Goal: Transaction & Acquisition: Purchase product/service

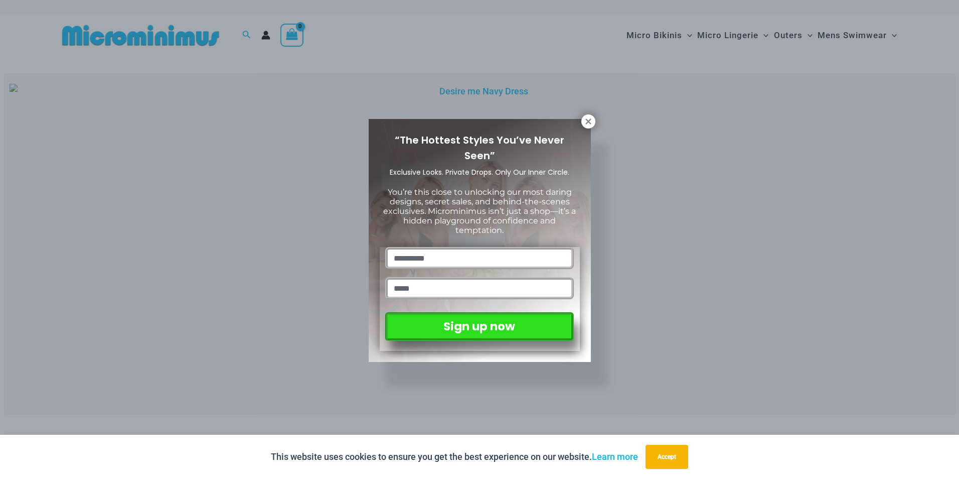
click at [724, 202] on div "“The Hottest Styles You’ve Never Seen” Exclusive Looks. Private Drops. Only Our…" at bounding box center [479, 239] width 959 height 479
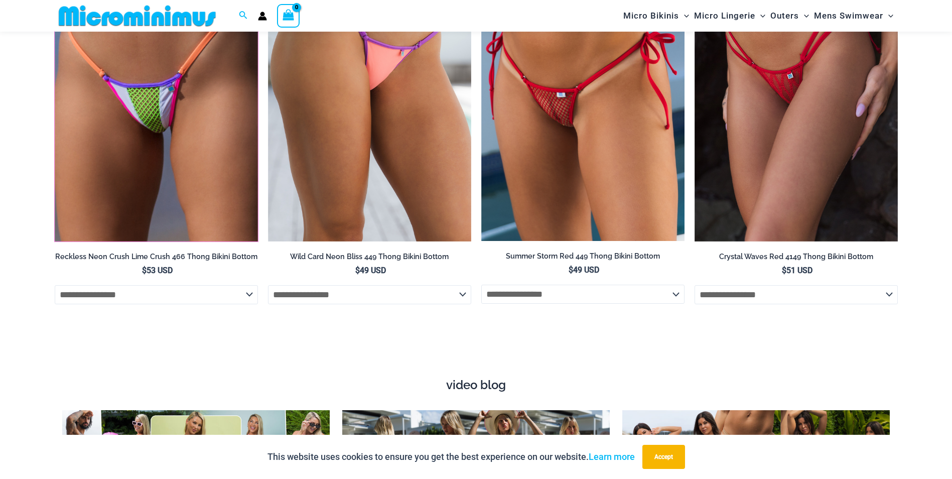
scroll to position [3804, 0]
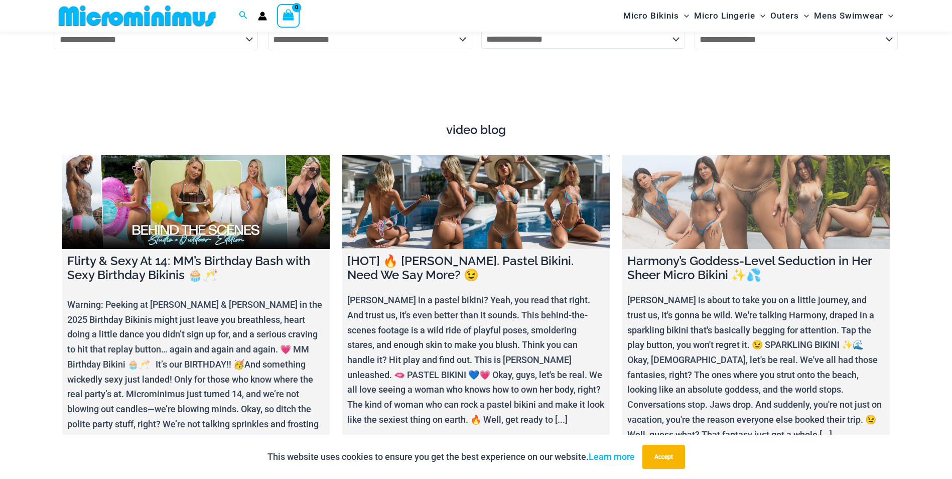
click at [735, 220] on link at bounding box center [755, 202] width 267 height 94
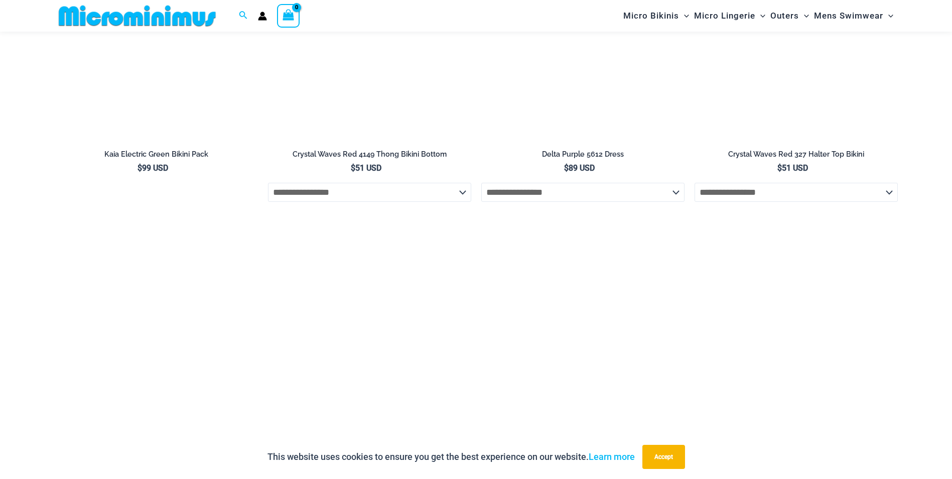
scroll to position [1775, 0]
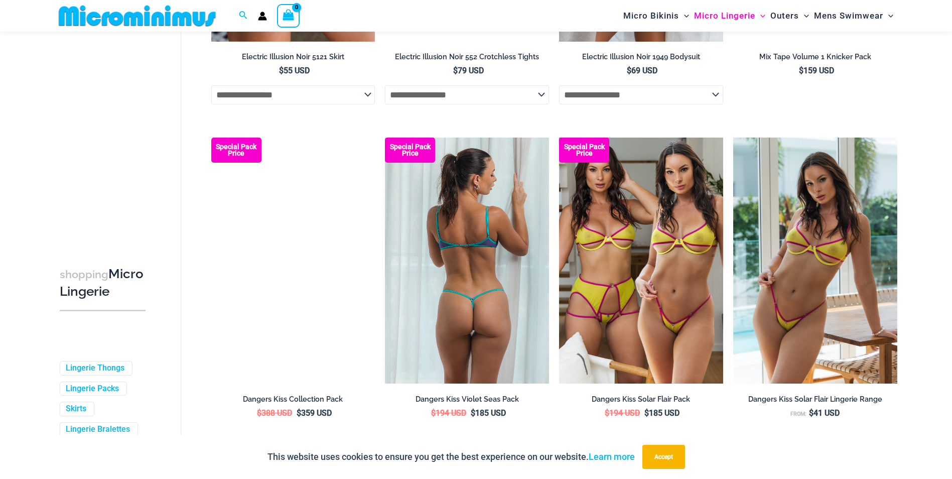
scroll to position [2600, 0]
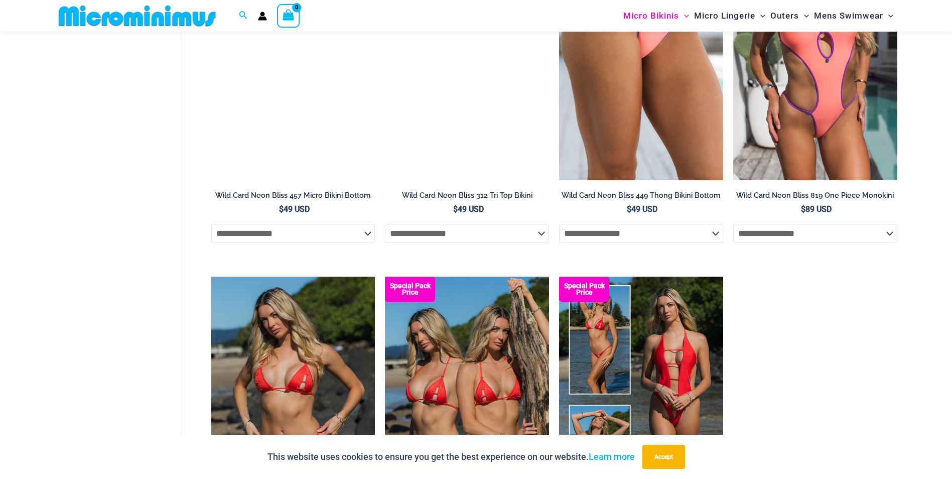
scroll to position [1947, 0]
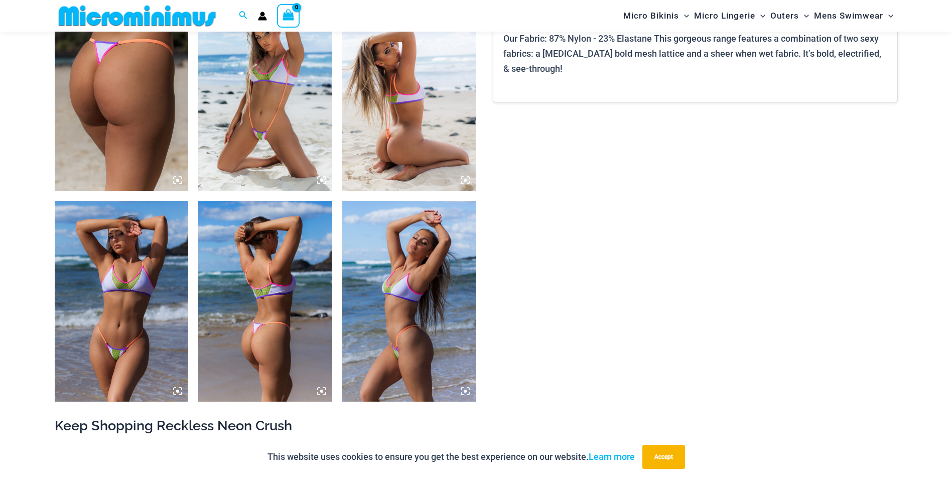
scroll to position [1195, 0]
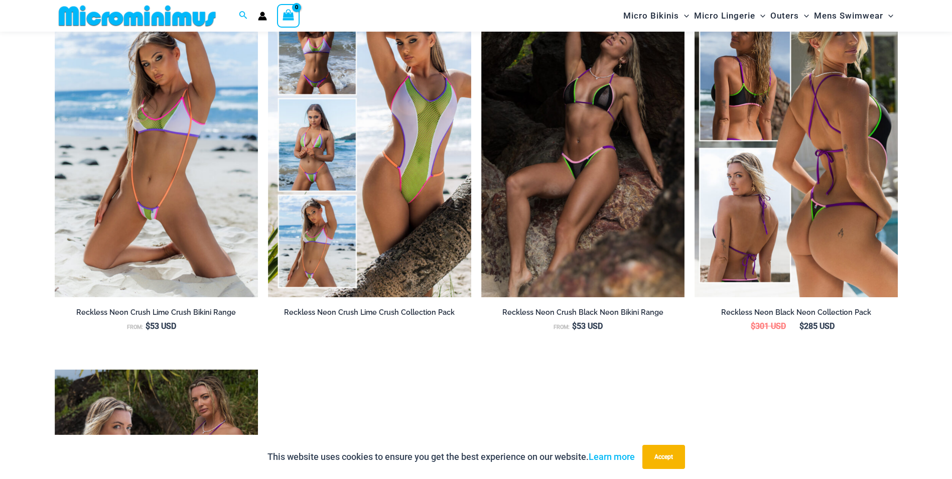
click at [736, 172] on img at bounding box center [795, 144] width 203 height 305
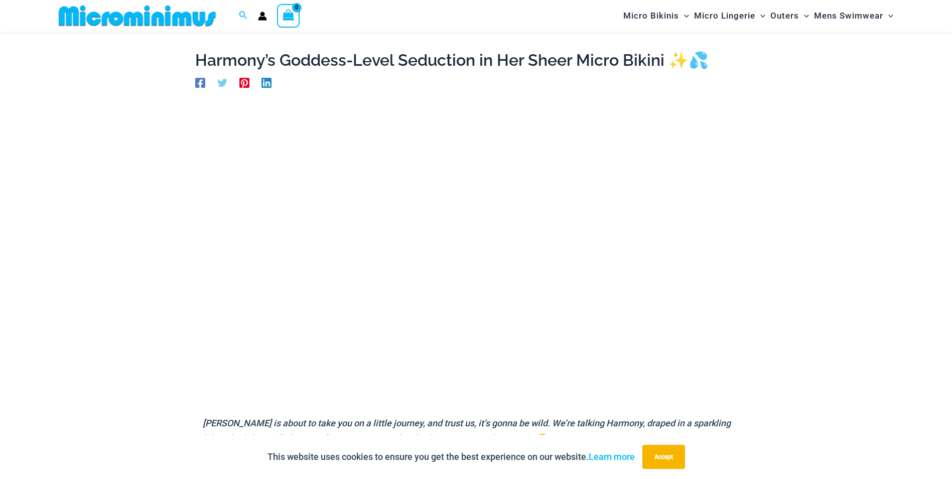
scroll to position [43, 0]
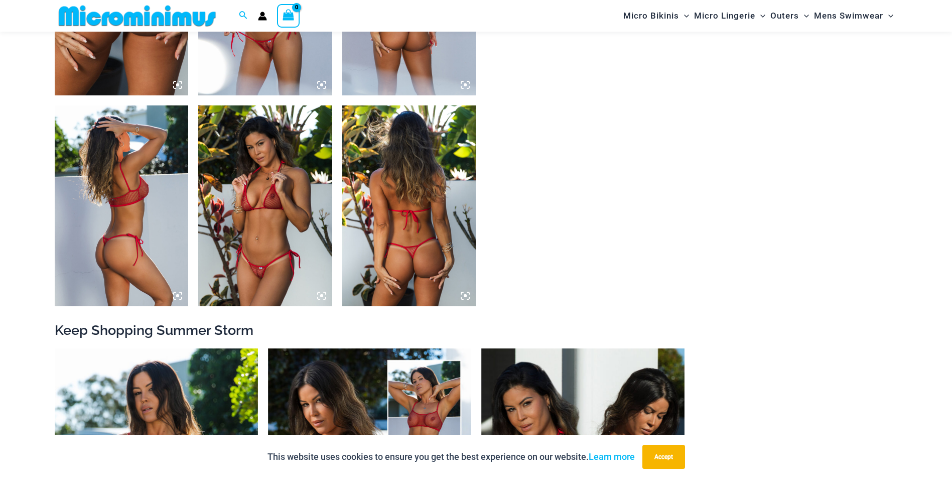
scroll to position [738, 0]
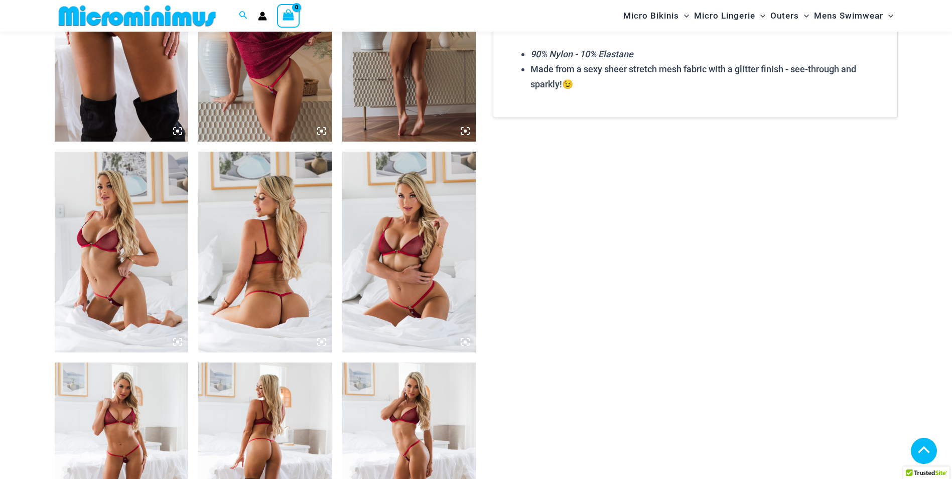
scroll to position [795, 0]
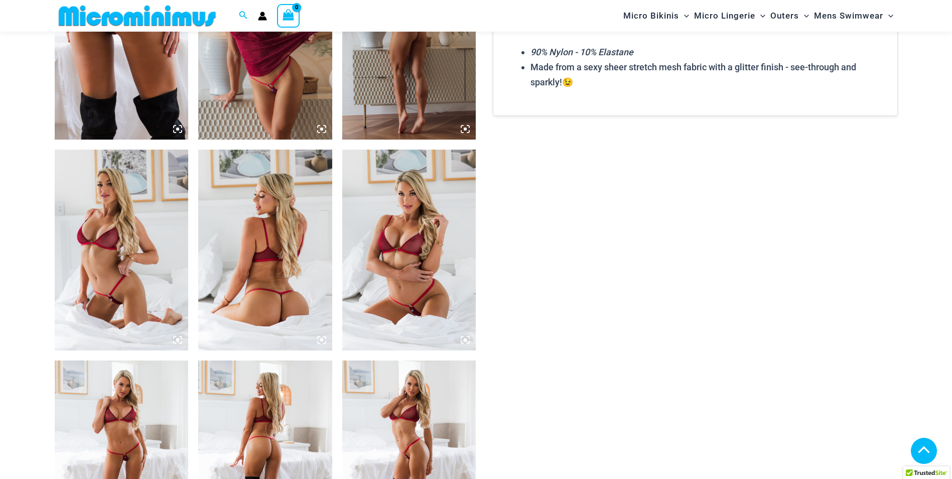
click at [399, 251] on img at bounding box center [409, 249] width 134 height 201
click at [419, 221] on img at bounding box center [409, 249] width 134 height 201
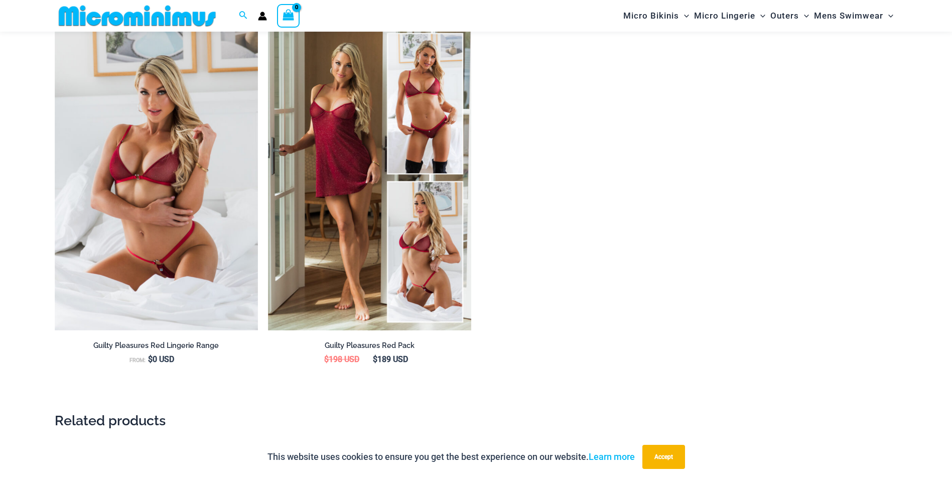
scroll to position [1396, 0]
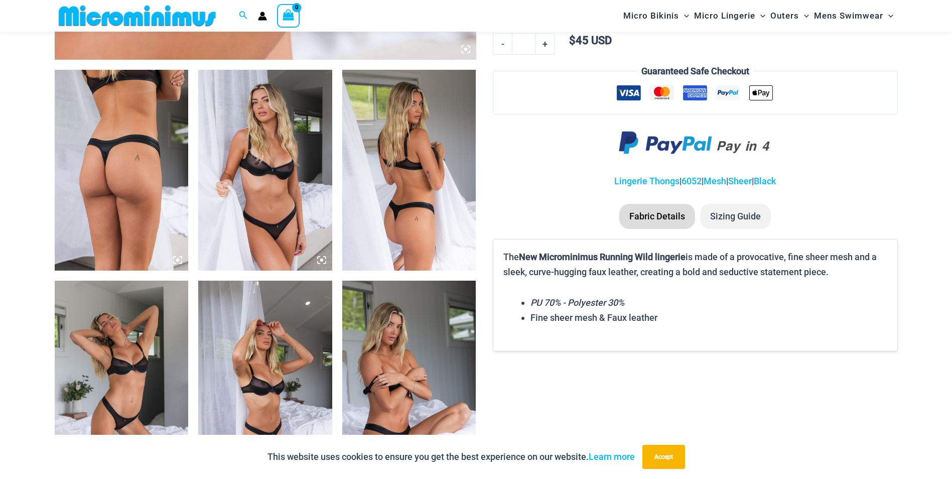
scroll to position [693, 0]
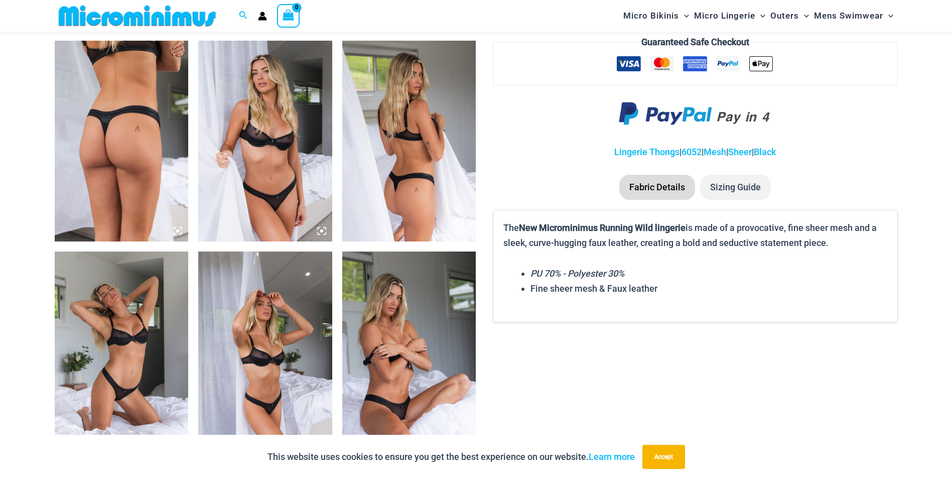
click at [409, 315] on img at bounding box center [409, 351] width 134 height 201
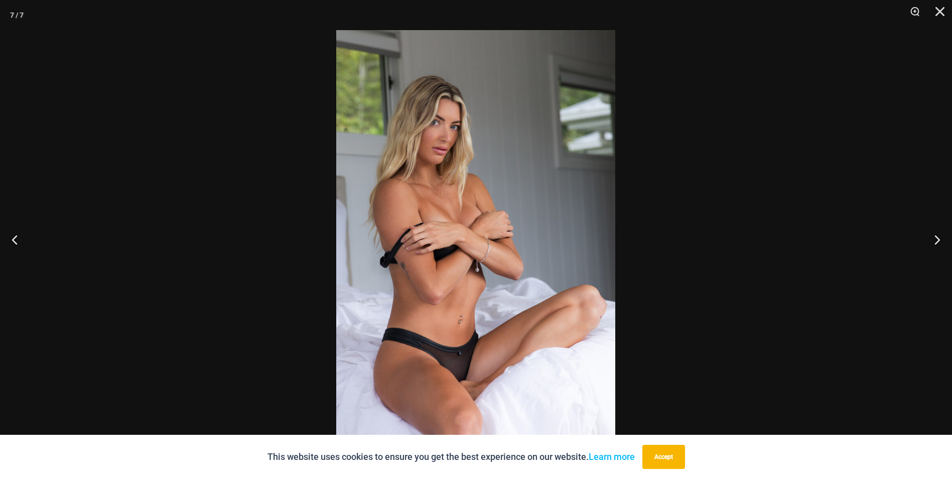
click at [436, 207] on img at bounding box center [475, 239] width 279 height 418
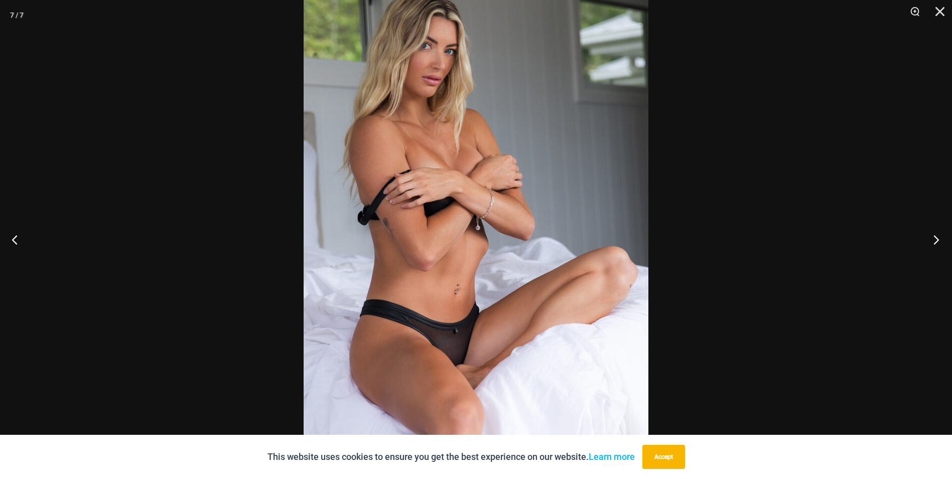
click at [931, 240] on button "Next" at bounding box center [933, 239] width 38 height 50
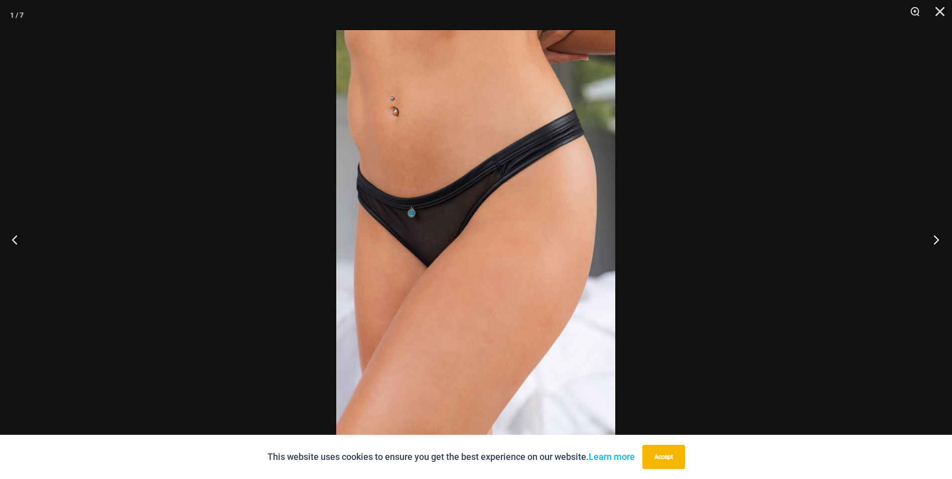
click at [931, 240] on button "Next" at bounding box center [933, 239] width 38 height 50
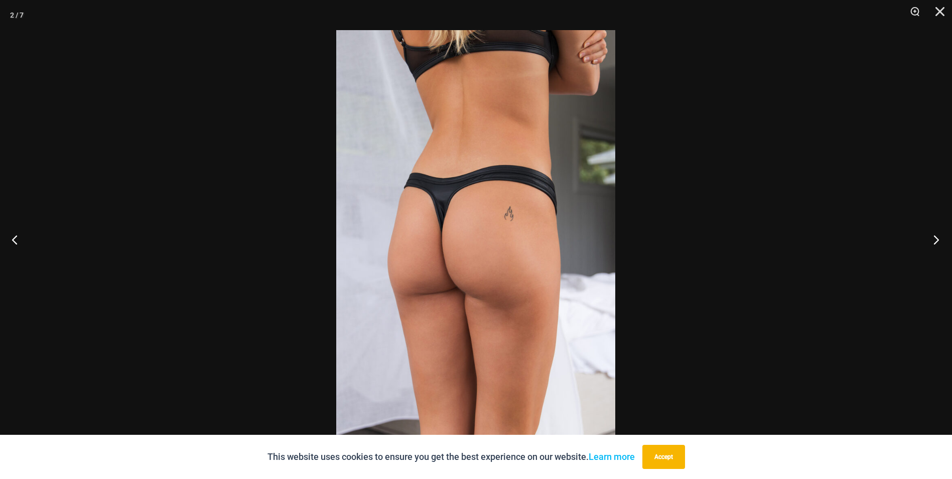
click at [931, 240] on button "Next" at bounding box center [933, 239] width 38 height 50
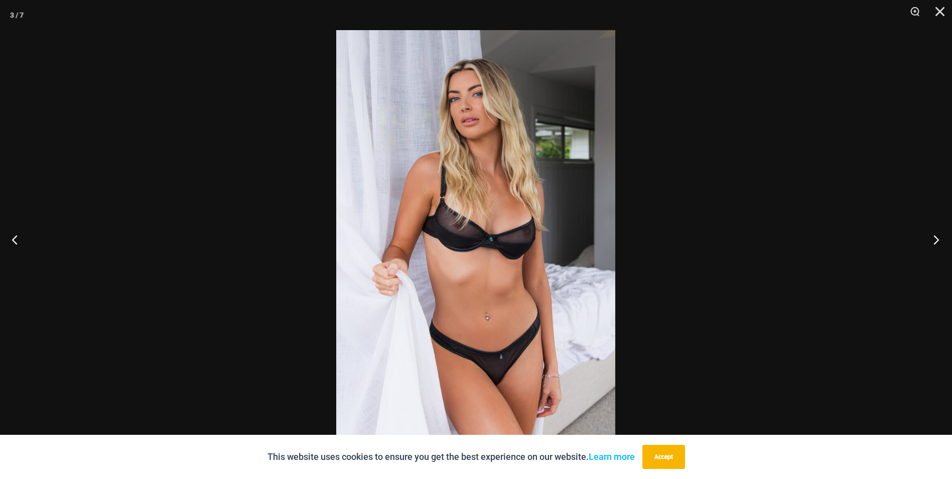
click at [931, 240] on button "Next" at bounding box center [933, 239] width 38 height 50
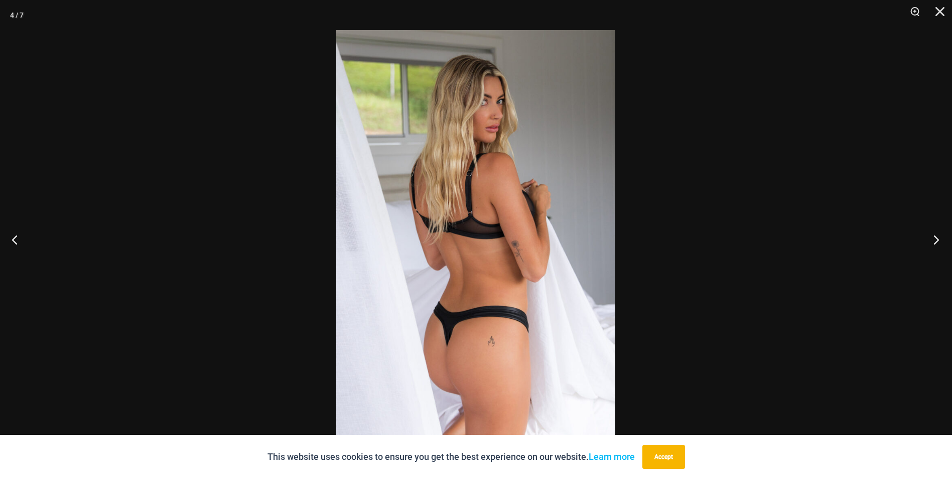
click at [931, 240] on button "Next" at bounding box center [933, 239] width 38 height 50
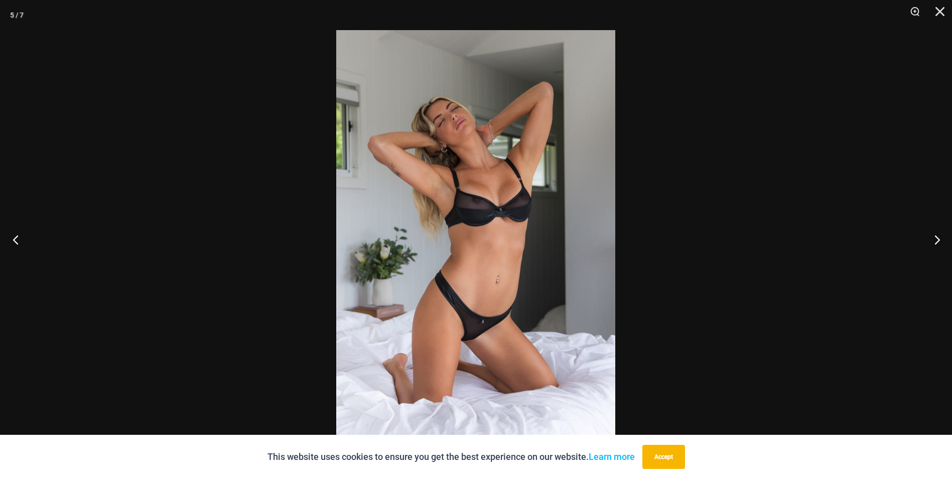
click at [18, 231] on button "Previous" at bounding box center [19, 239] width 38 height 50
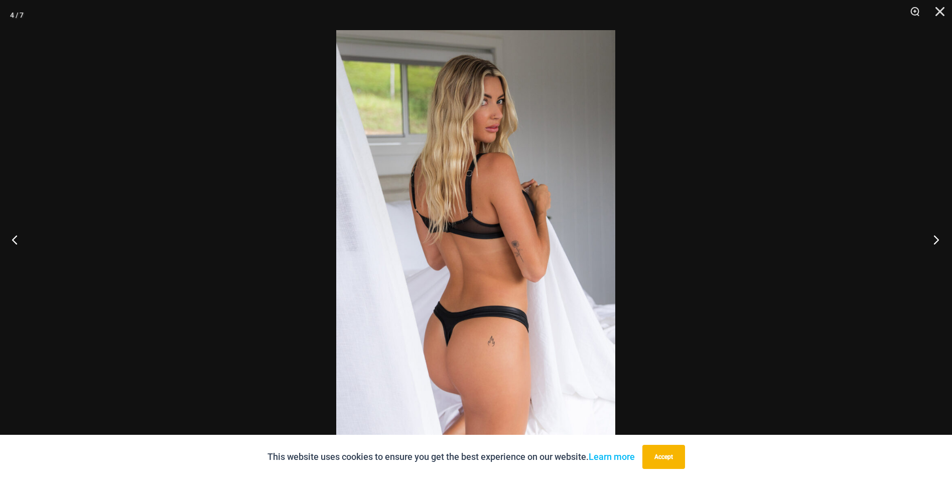
click at [926, 238] on button "Next" at bounding box center [933, 239] width 38 height 50
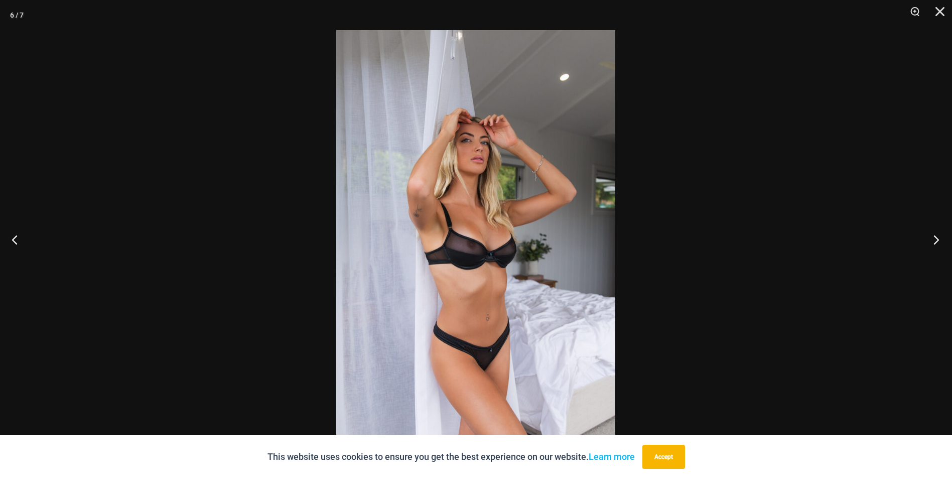
click at [926, 238] on button "Next" at bounding box center [933, 239] width 38 height 50
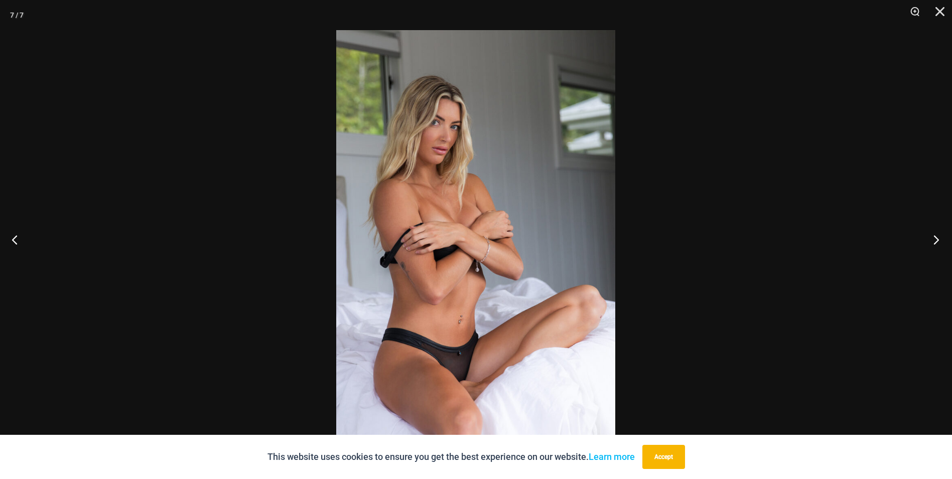
click at [926, 238] on button "Next" at bounding box center [933, 239] width 38 height 50
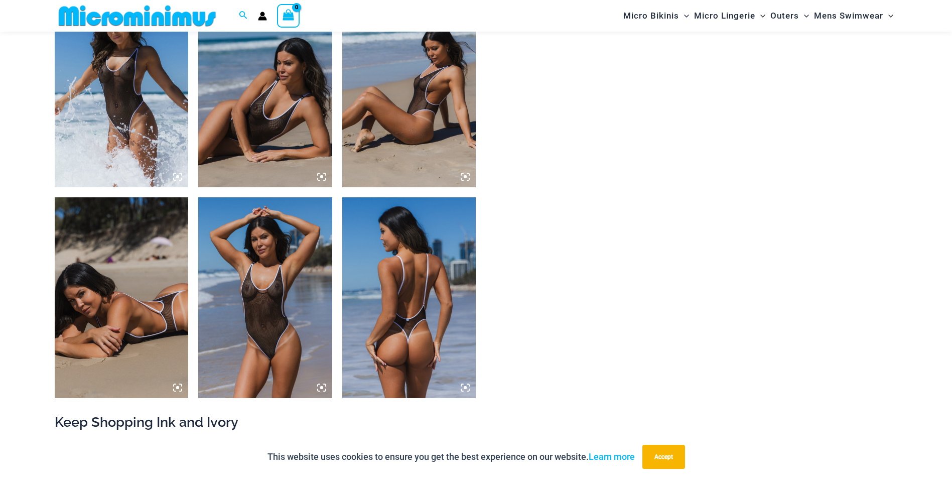
scroll to position [1145, 0]
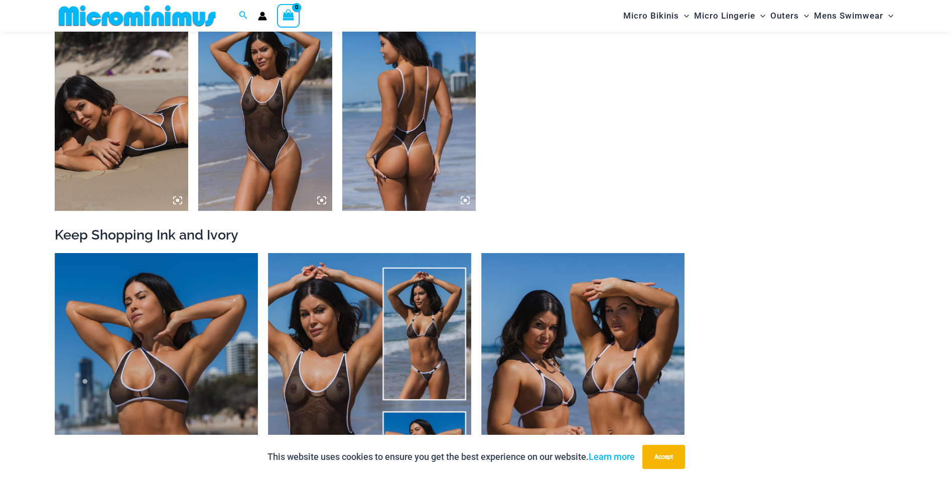
click at [242, 154] on img at bounding box center [265, 110] width 134 height 201
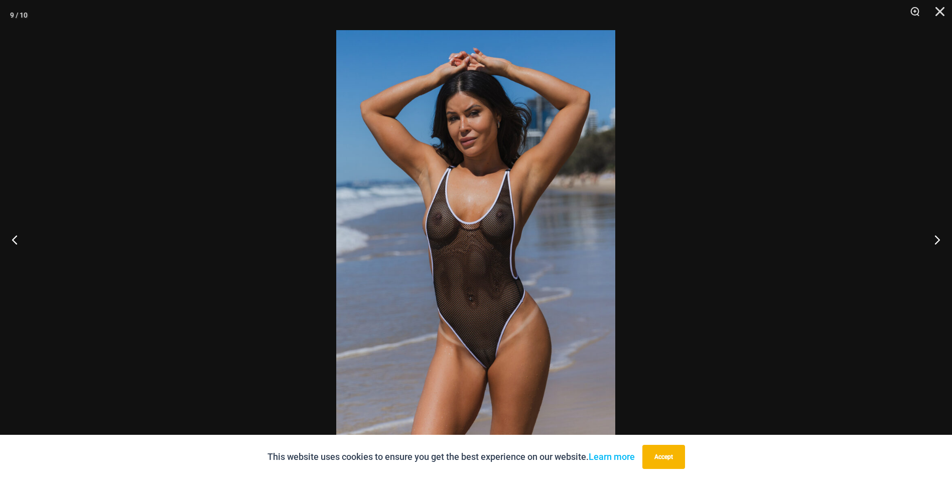
click at [512, 339] on img at bounding box center [475, 239] width 279 height 418
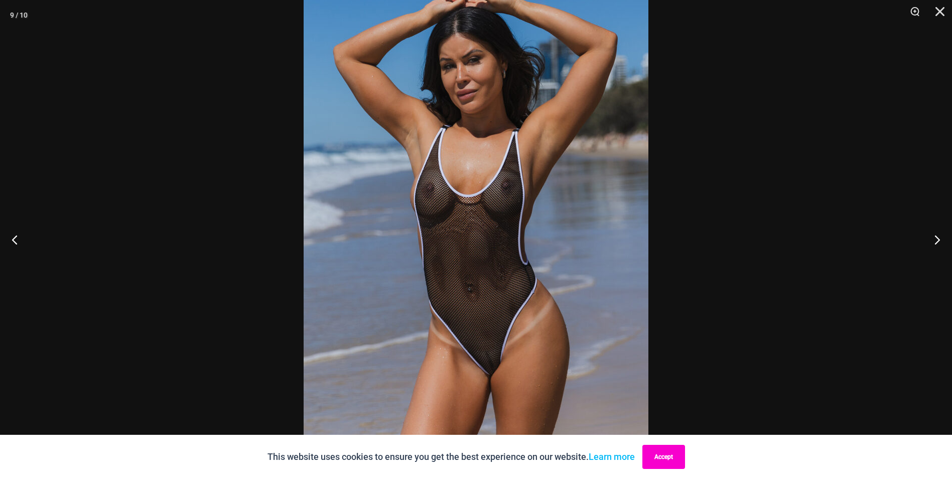
click at [676, 461] on button "Accept" at bounding box center [663, 456] width 43 height 24
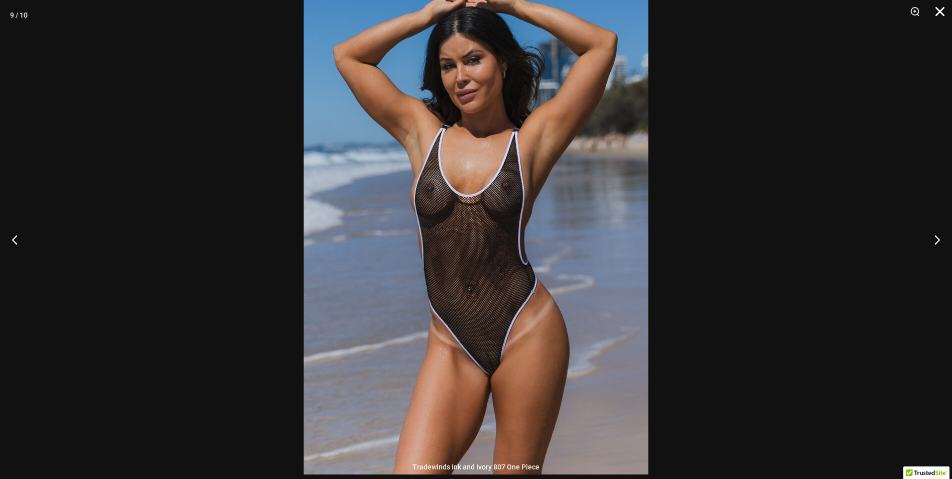
click at [943, 12] on button "Close" at bounding box center [935, 15] width 25 height 30
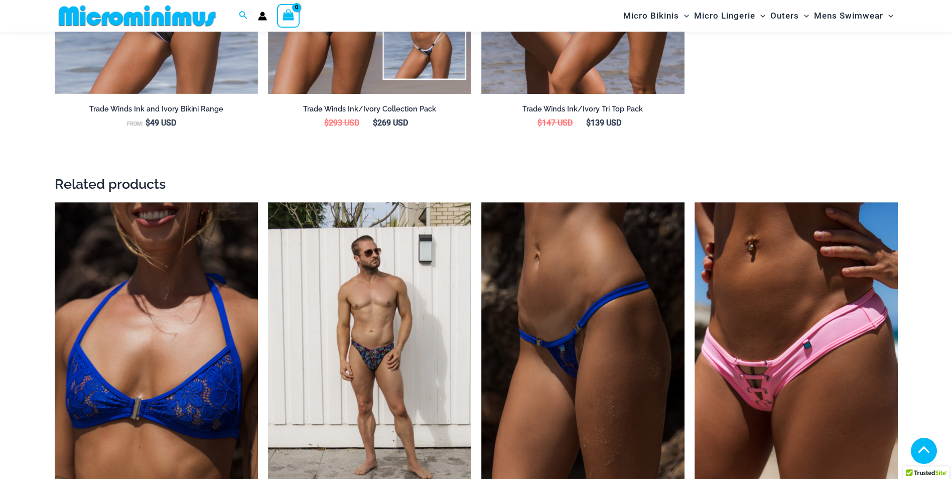
scroll to position [1696, 0]
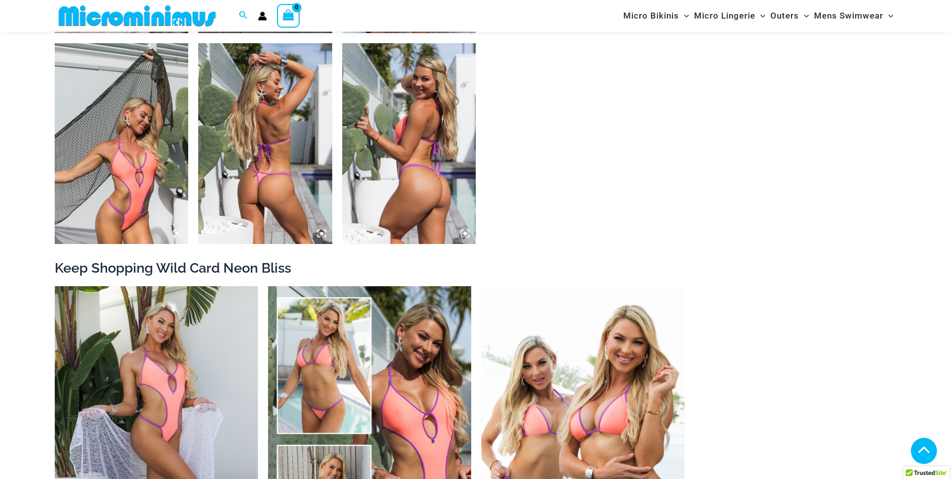
scroll to position [1345, 0]
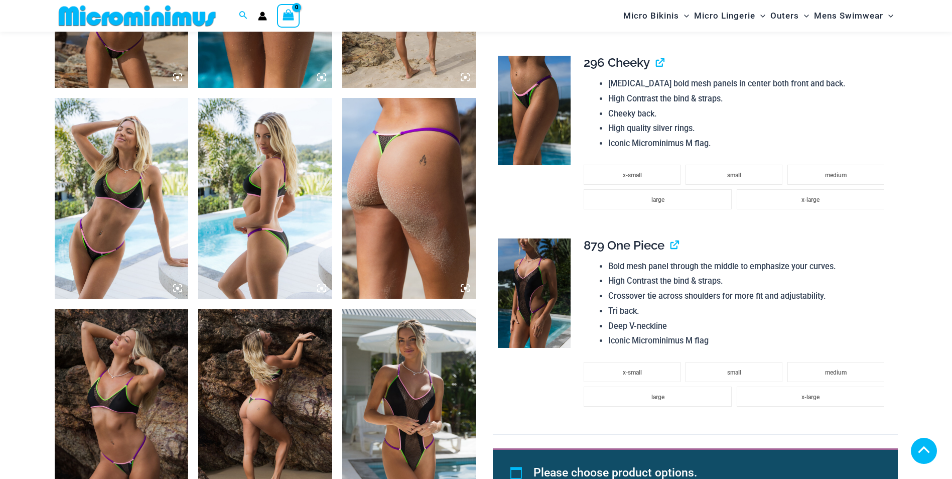
scroll to position [1102, 0]
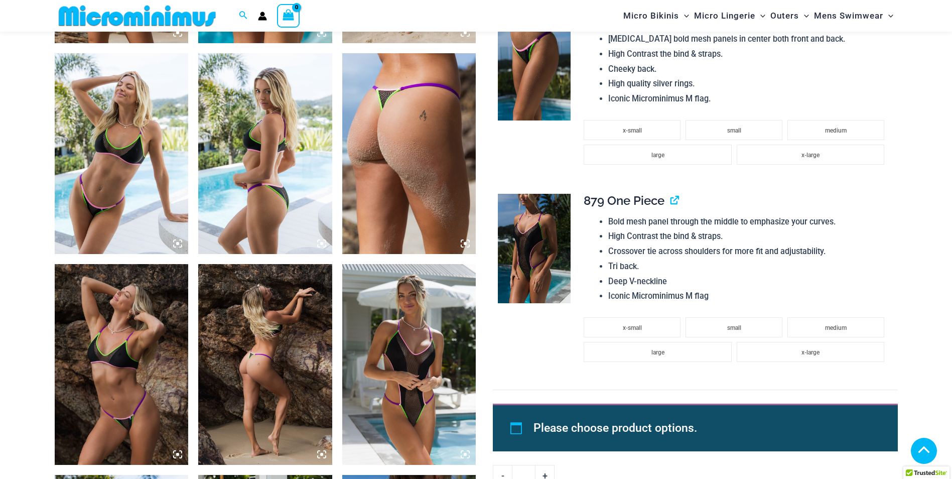
click at [530, 256] on img at bounding box center [534, 248] width 73 height 109
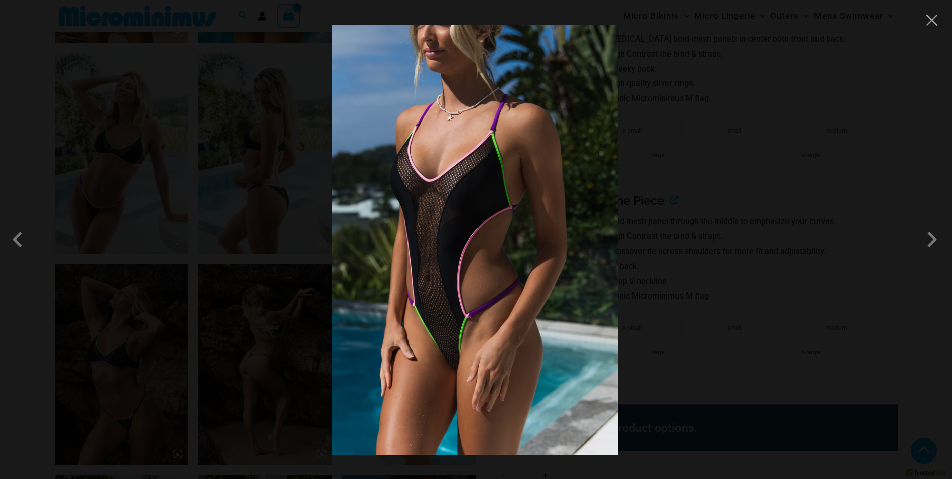
click at [661, 226] on div at bounding box center [476, 239] width 952 height 479
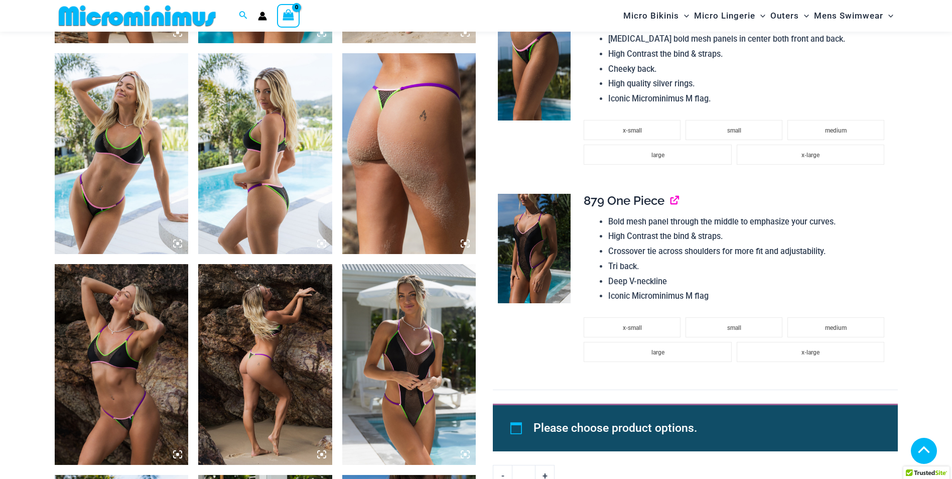
click at [670, 200] on link "View product" at bounding box center [670, 200] width 0 height 15
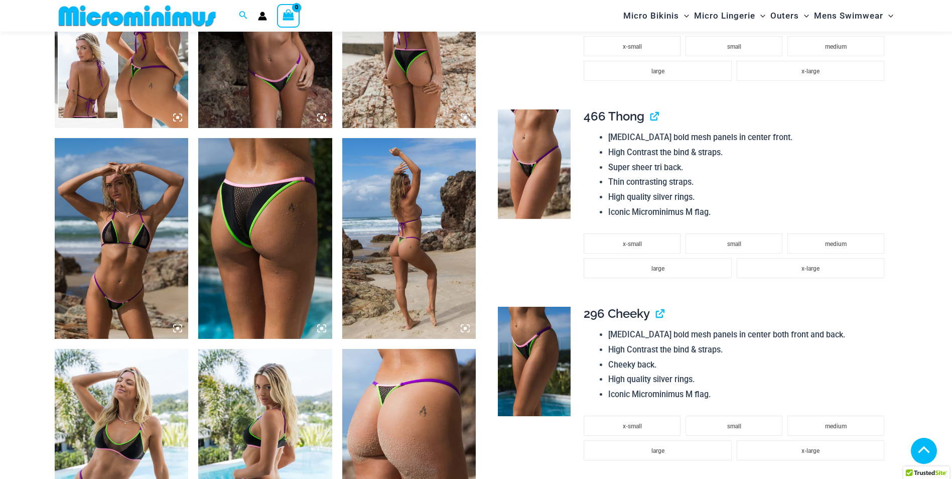
scroll to position [795, 0]
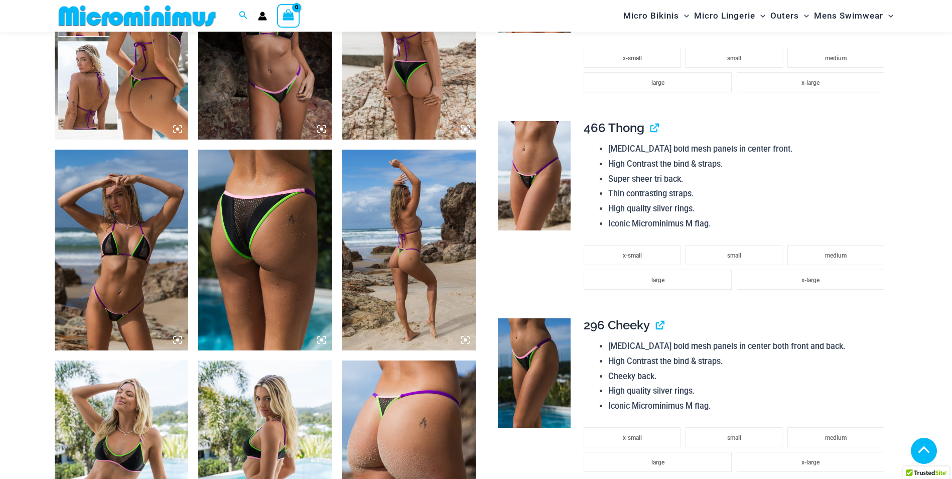
click at [177, 340] on icon at bounding box center [177, 339] width 3 height 3
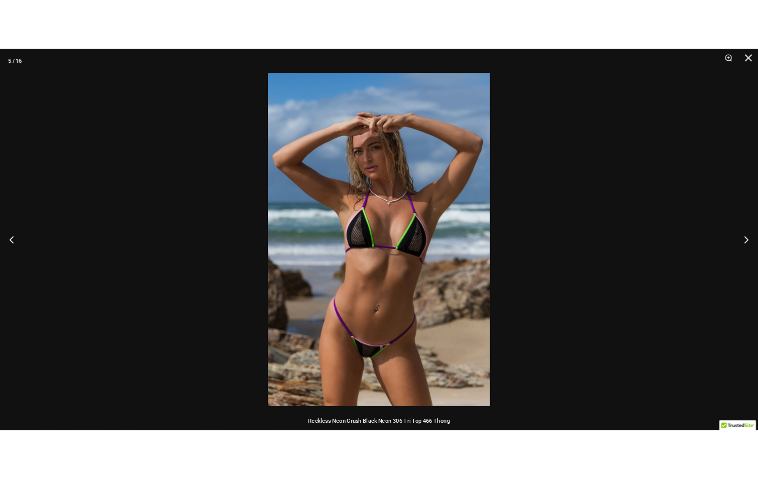
scroll to position [701, 0]
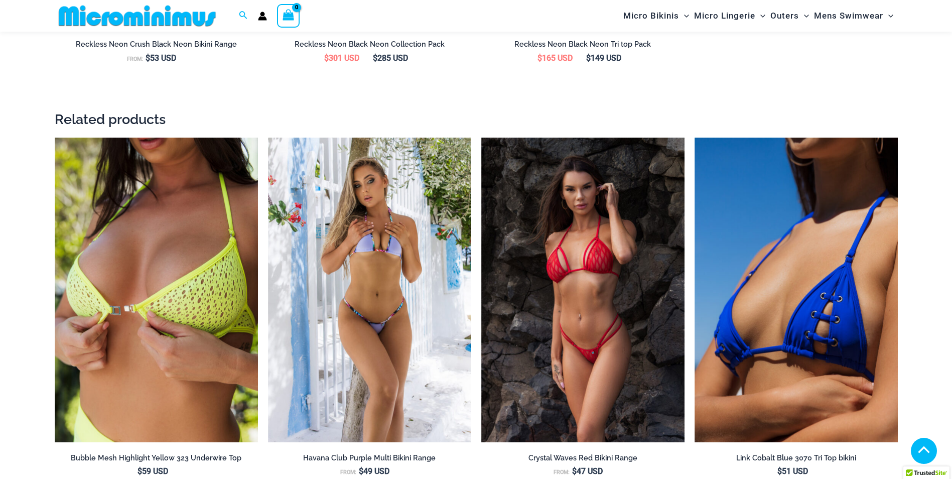
scroll to position [1546, 0]
